Goal: Transaction & Acquisition: Purchase product/service

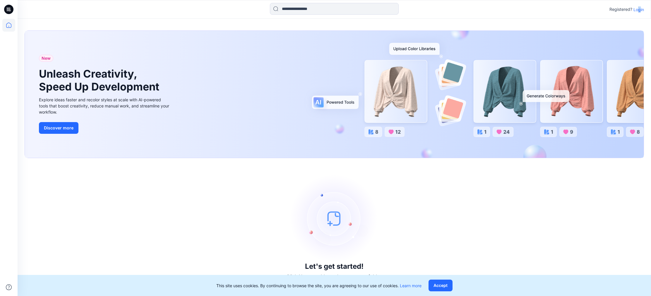
click at [639, 8] on p "Login" at bounding box center [638, 9] width 11 height 6
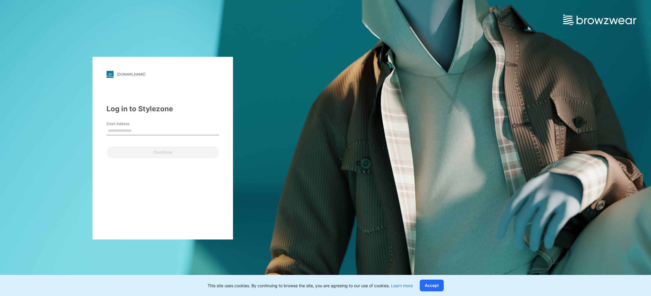
type input "**********"
click at [172, 154] on button "Continue" at bounding box center [163, 152] width 112 height 12
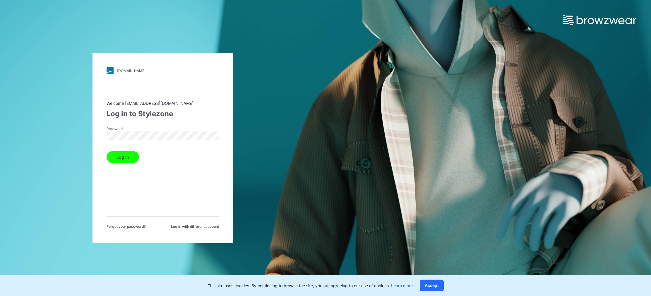
click at [128, 152] on button "Log in" at bounding box center [123, 157] width 32 height 12
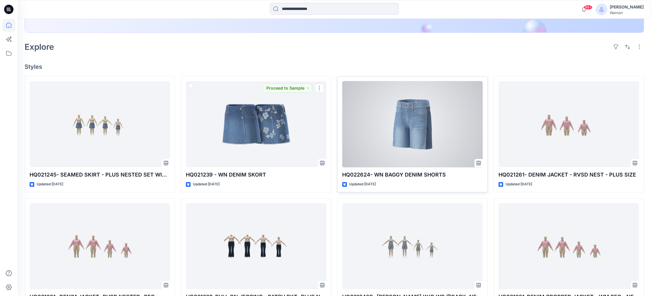
scroll to position [147, 0]
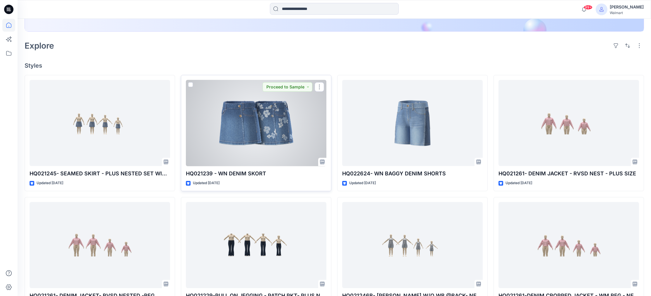
click at [270, 125] on div at bounding box center [256, 123] width 140 height 86
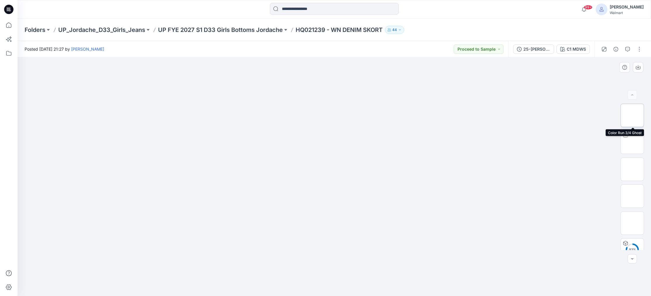
click at [632, 115] on img at bounding box center [632, 115] width 0 height 0
click at [632, 142] on img at bounding box center [632, 142] width 0 height 0
click at [632, 169] on img at bounding box center [632, 169] width 0 height 0
click at [632, 196] on img at bounding box center [632, 196] width 0 height 0
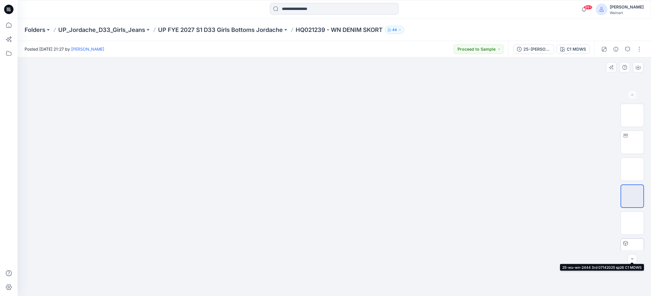
click at [632, 250] on img at bounding box center [632, 250] width 0 height 0
click at [629, 243] on div at bounding box center [625, 243] width 9 height 9
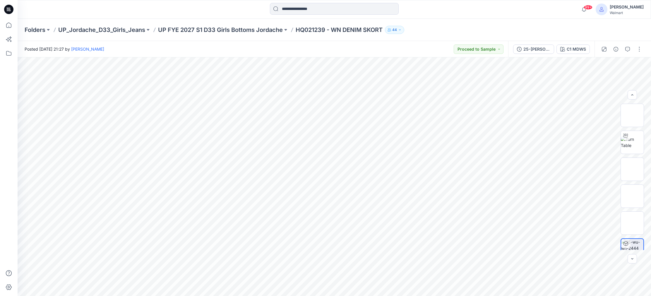
scroll to position [1, 0]
drag, startPoint x: 632, startPoint y: 197, endPoint x: 632, endPoint y: 193, distance: 3.3
click at [632, 197] on img at bounding box center [632, 195] width 23 height 12
click at [632, 169] on img at bounding box center [632, 169] width 0 height 0
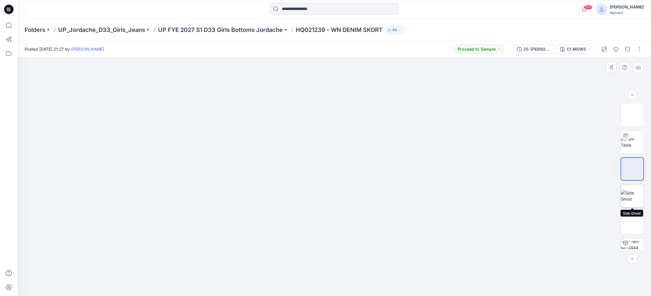
drag, startPoint x: 628, startPoint y: 193, endPoint x: 630, endPoint y: 205, distance: 12.6
click at [628, 193] on img at bounding box center [632, 196] width 23 height 12
click at [632, 223] on img at bounding box center [632, 223] width 0 height 0
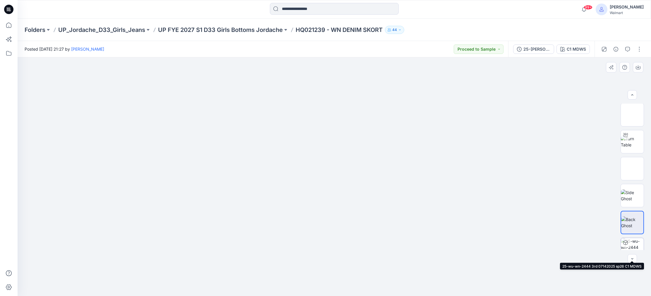
click at [628, 242] on div at bounding box center [625, 242] width 9 height 9
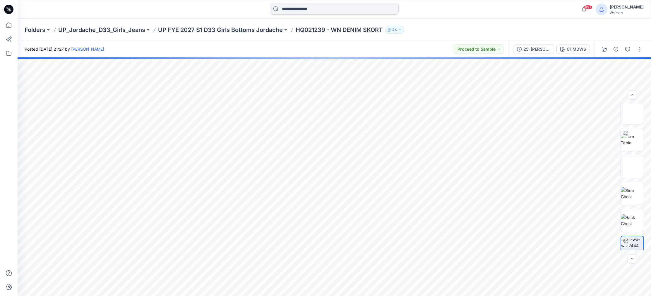
scroll to position [2, 0]
